Goal: Browse casually

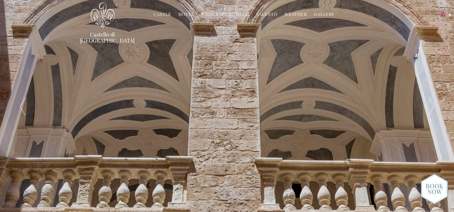
click at [431, 103] on div at bounding box center [430, 106] width 45 height 213
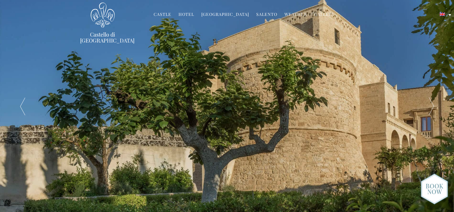
click at [431, 103] on div at bounding box center [430, 106] width 45 height 213
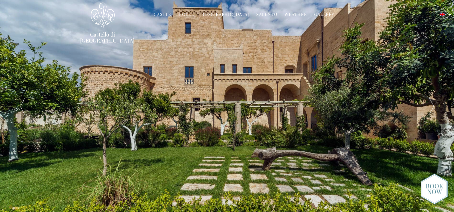
click at [431, 103] on div at bounding box center [430, 106] width 45 height 213
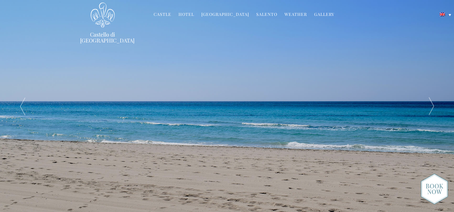
click at [431, 103] on div at bounding box center [430, 106] width 45 height 213
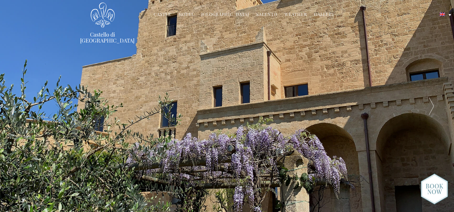
click at [431, 103] on div at bounding box center [430, 106] width 45 height 213
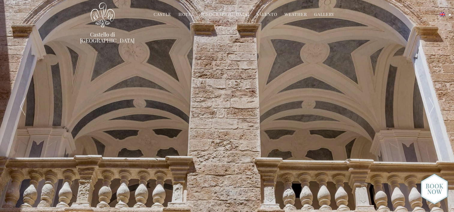
click at [431, 103] on div at bounding box center [430, 106] width 45 height 213
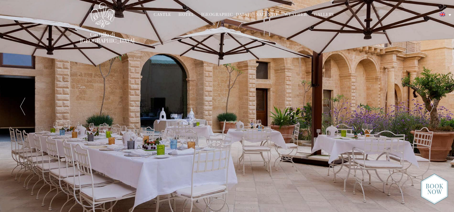
click at [431, 103] on div at bounding box center [430, 106] width 45 height 213
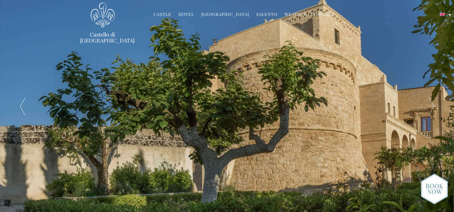
click at [430, 105] on div at bounding box center [430, 106] width 45 height 213
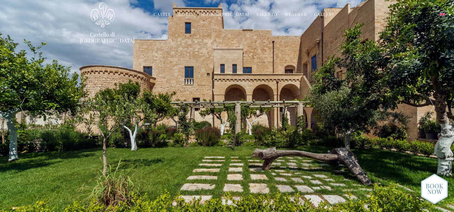
click at [430, 105] on div at bounding box center [430, 106] width 45 height 213
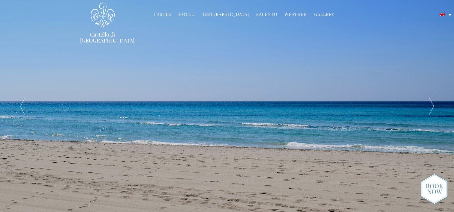
click at [430, 105] on div at bounding box center [430, 106] width 45 height 213
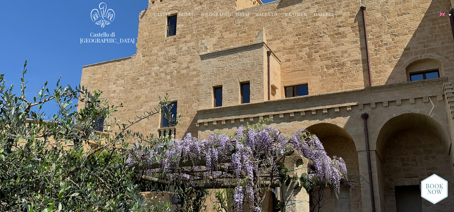
click at [430, 105] on div at bounding box center [430, 106] width 45 height 213
